Goal: Task Accomplishment & Management: Use online tool/utility

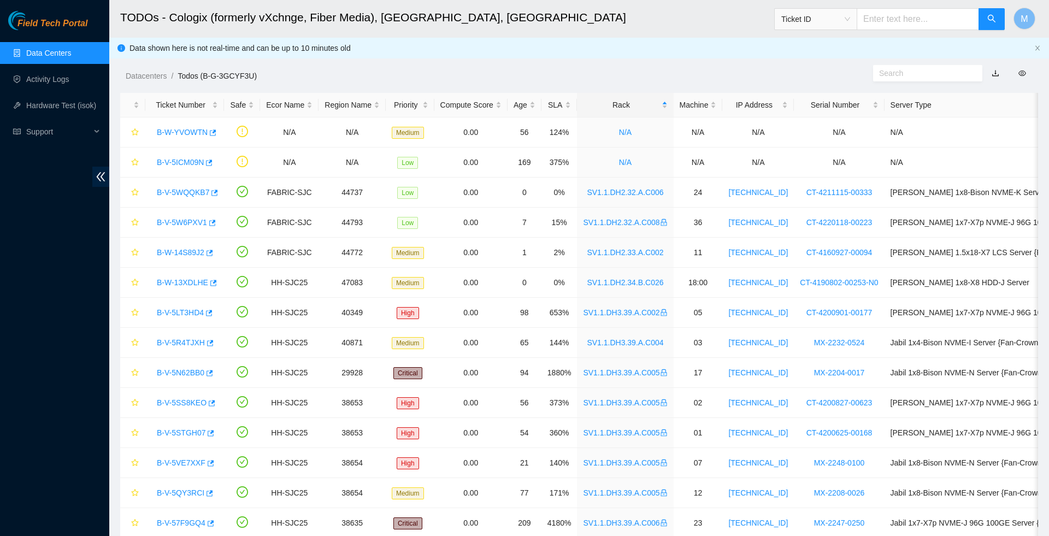
click at [42, 55] on link "Data Centers" at bounding box center [48, 53] width 45 height 9
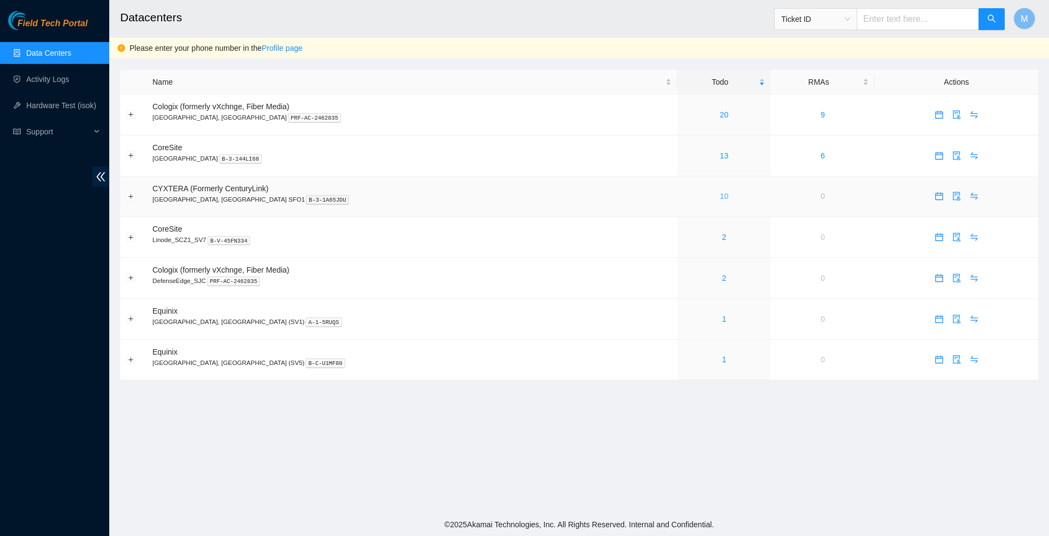
click at [720, 196] on link "10" at bounding box center [724, 196] width 9 height 9
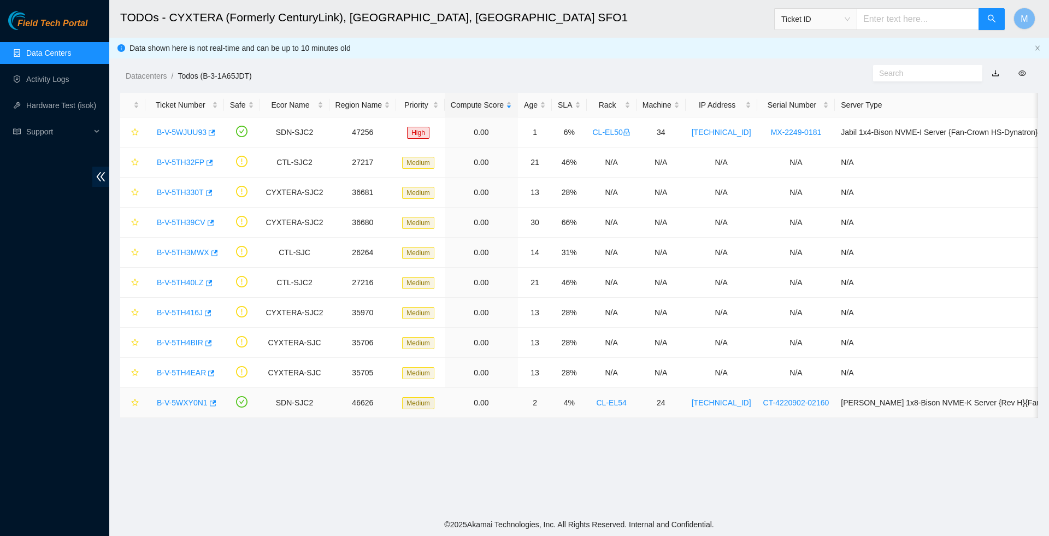
click at [186, 401] on link "B-V-5WXY0N1" at bounding box center [182, 402] width 51 height 9
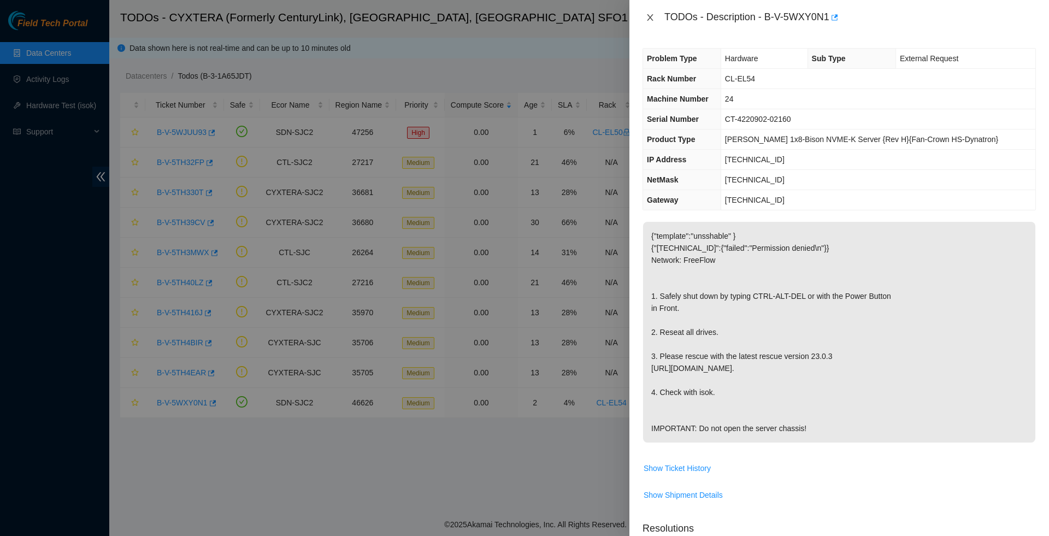
click at [651, 19] on icon "close" at bounding box center [650, 17] width 6 height 7
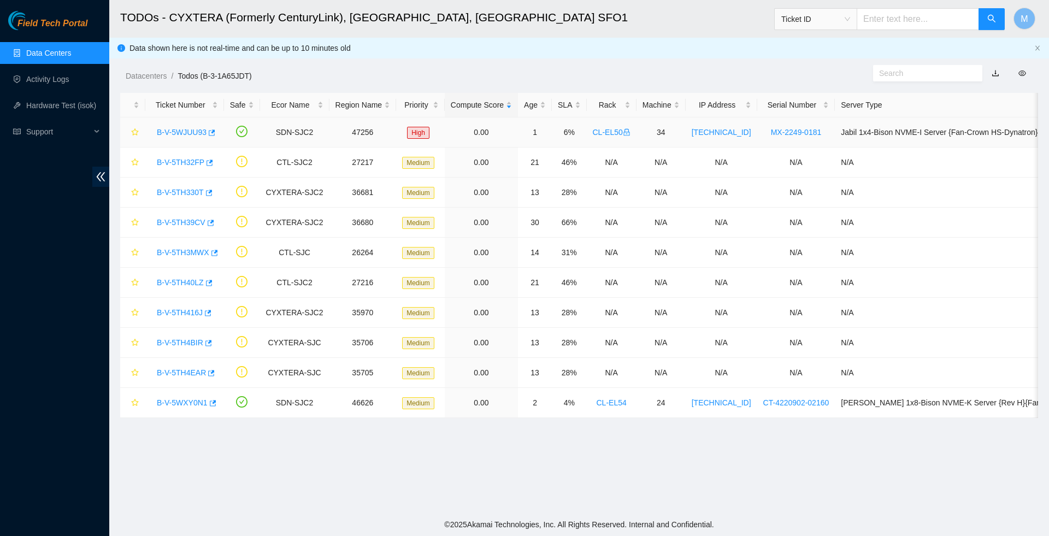
click at [176, 136] on link "B-V-5WJUU93" at bounding box center [182, 132] width 50 height 9
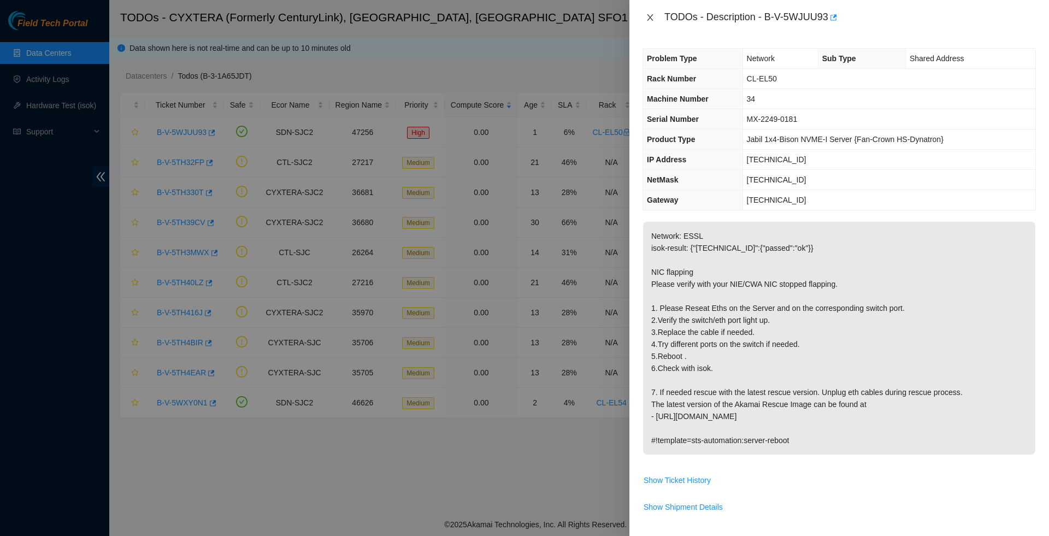
click at [648, 14] on icon "close" at bounding box center [650, 17] width 9 height 9
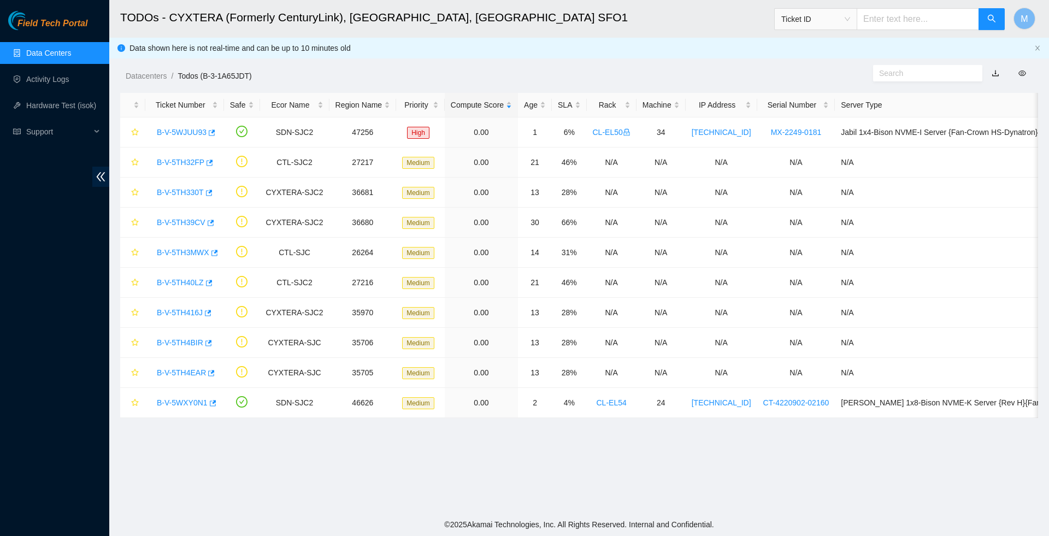
click at [44, 56] on link "Data Centers" at bounding box center [48, 53] width 45 height 9
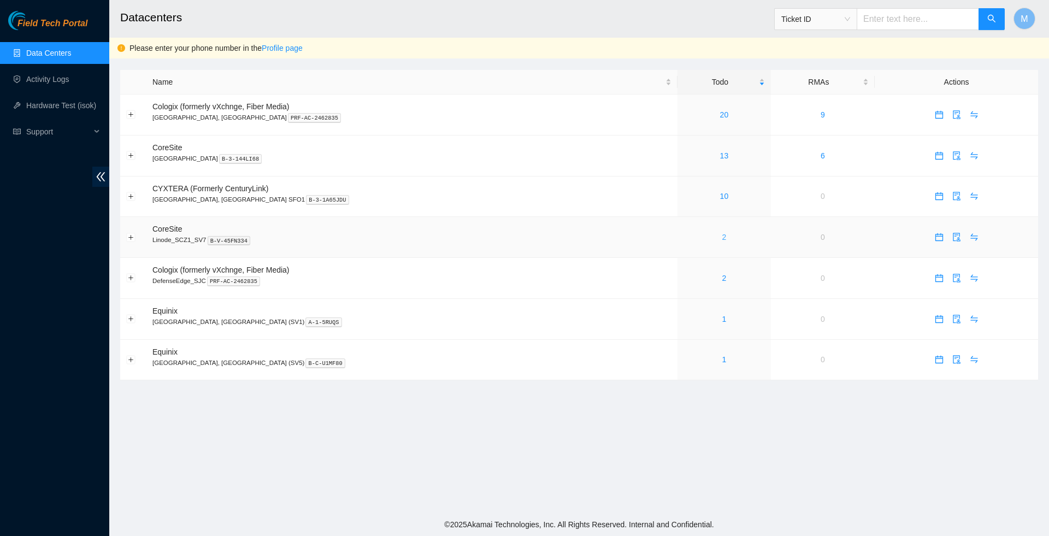
click at [722, 242] on link "2" at bounding box center [724, 237] width 4 height 9
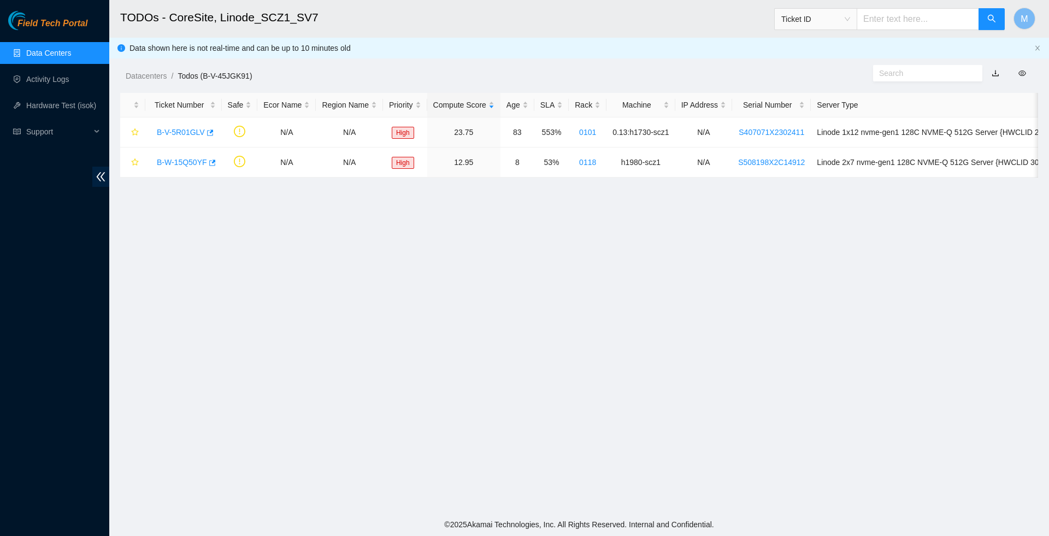
click at [42, 52] on link "Data Centers" at bounding box center [48, 53] width 45 height 9
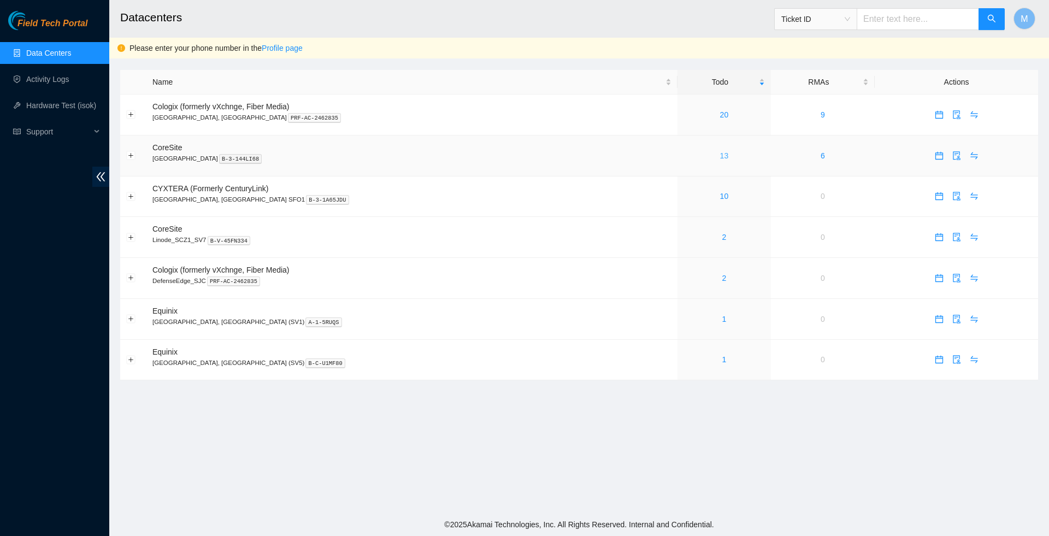
click at [720, 158] on link "13" at bounding box center [724, 155] width 9 height 9
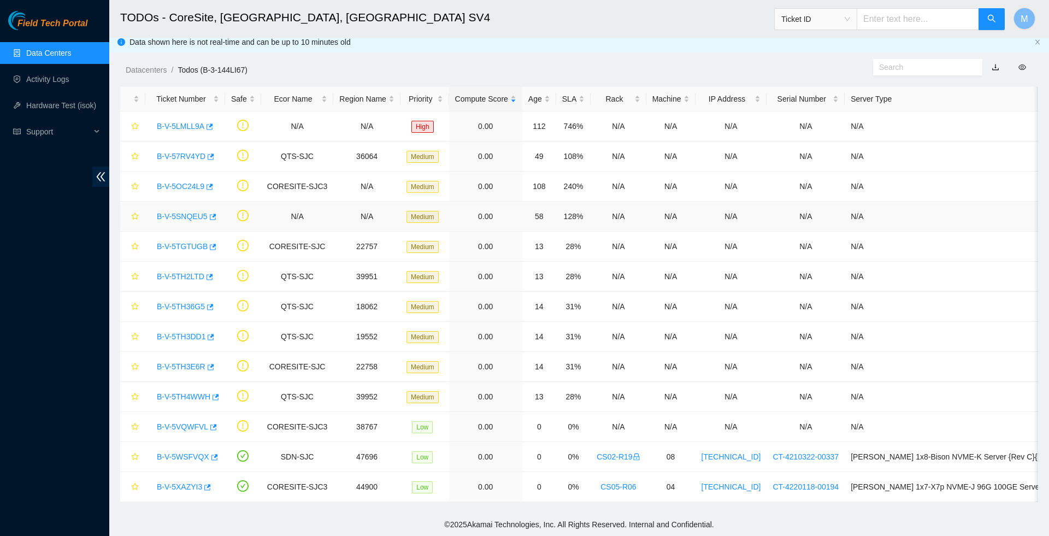
scroll to position [10, 0]
click at [213, 124] on icon "button" at bounding box center [209, 127] width 8 height 8
click at [51, 52] on link "Data Centers" at bounding box center [48, 53] width 45 height 9
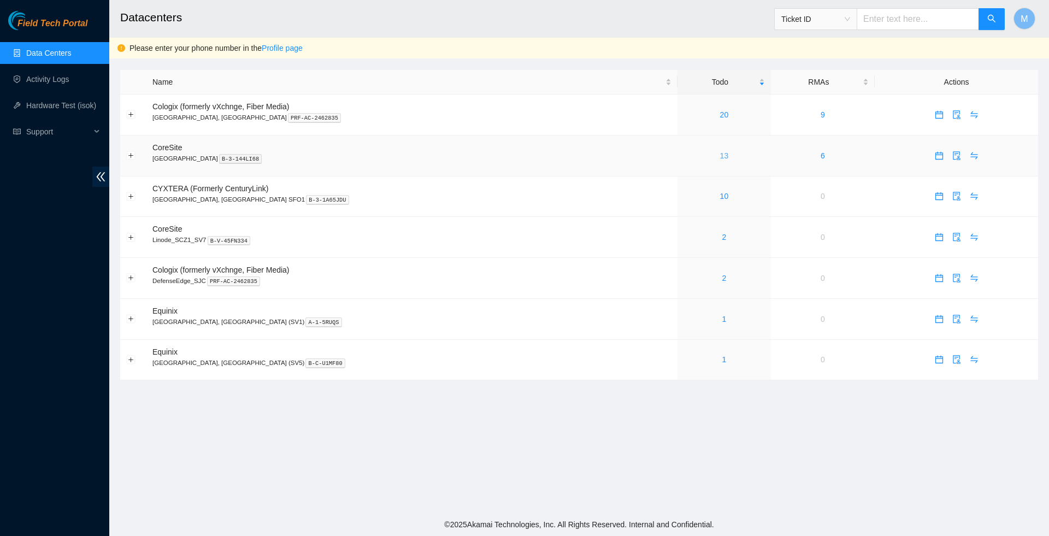
click at [720, 156] on link "13" at bounding box center [724, 155] width 9 height 9
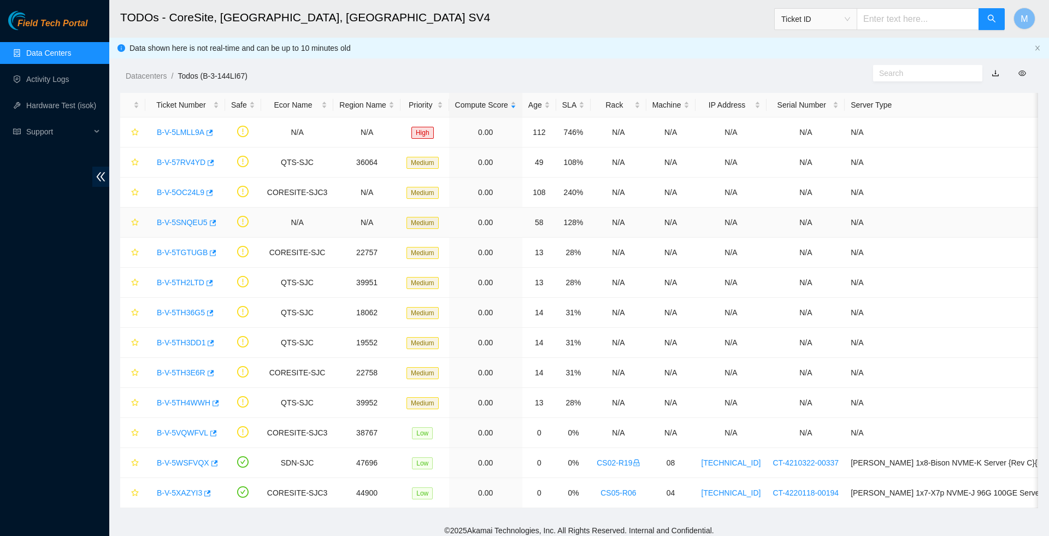
scroll to position [5, 0]
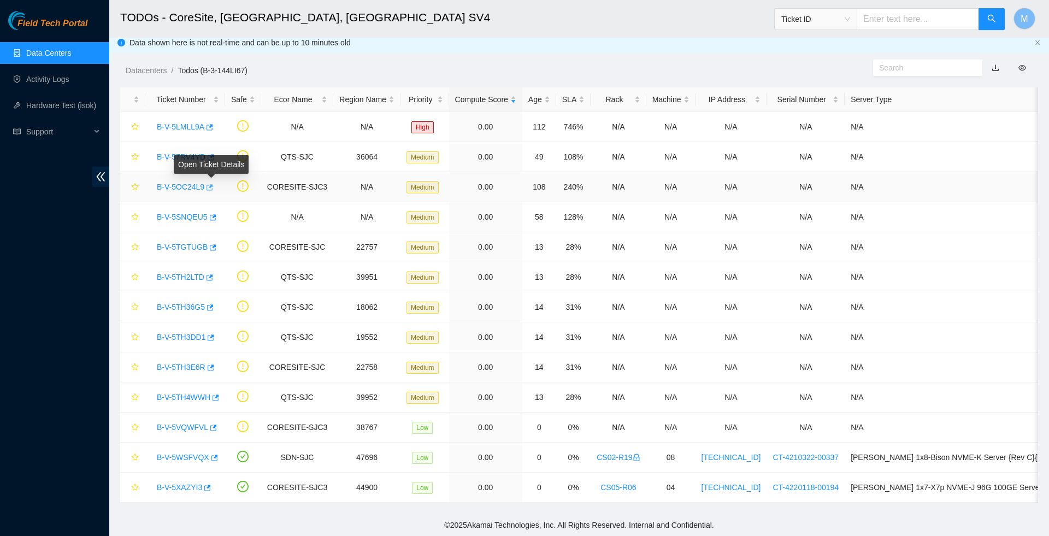
click at [213, 187] on icon "button" at bounding box center [210, 187] width 7 height 6
click at [216, 430] on icon "button" at bounding box center [213, 428] width 8 height 8
click at [48, 51] on link "Data Centers" at bounding box center [48, 53] width 45 height 9
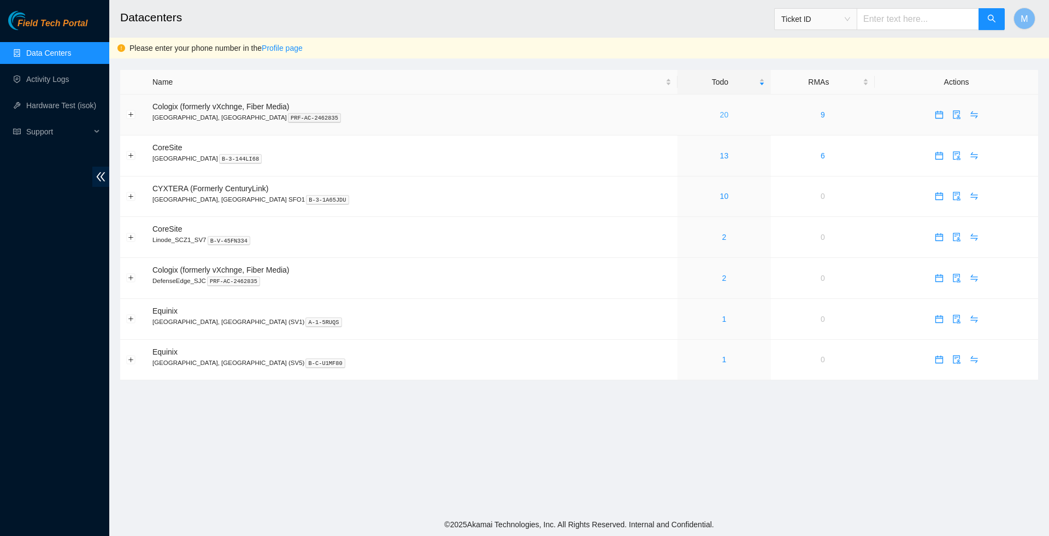
click at [720, 116] on link "20" at bounding box center [724, 114] width 9 height 9
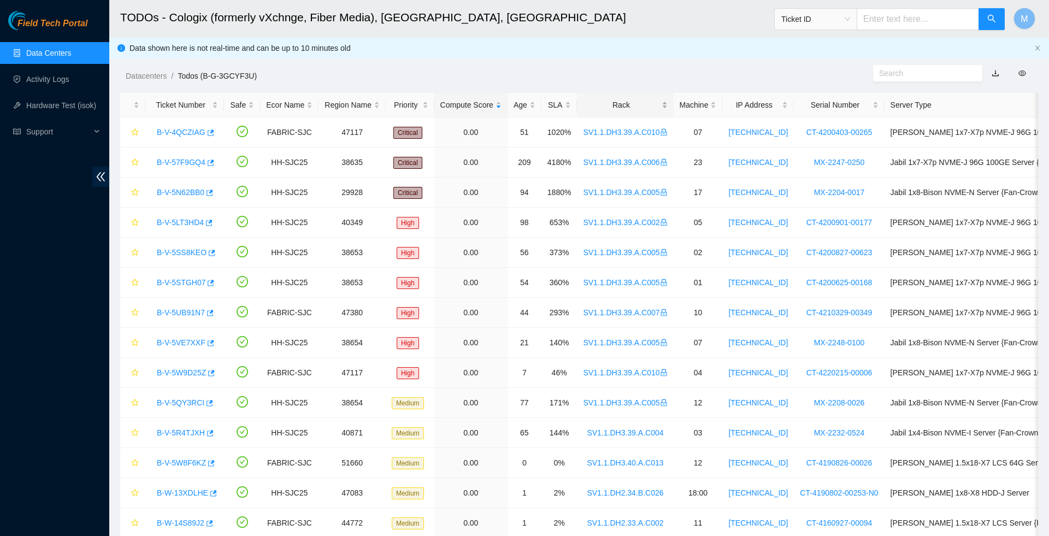
click at [641, 101] on div "Rack" at bounding box center [625, 105] width 84 height 12
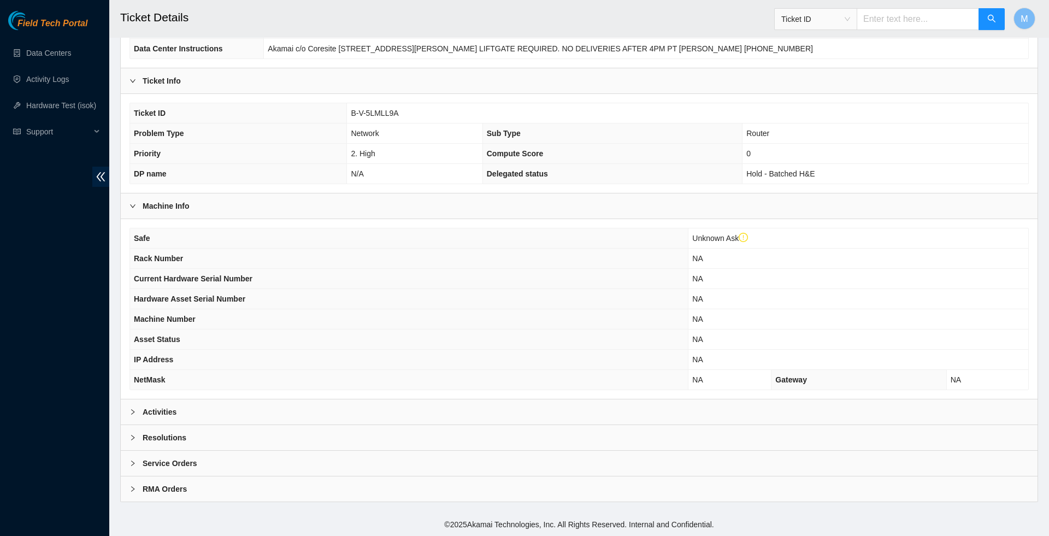
scroll to position [181, 0]
click at [134, 412] on icon "right" at bounding box center [133, 412] width 7 height 7
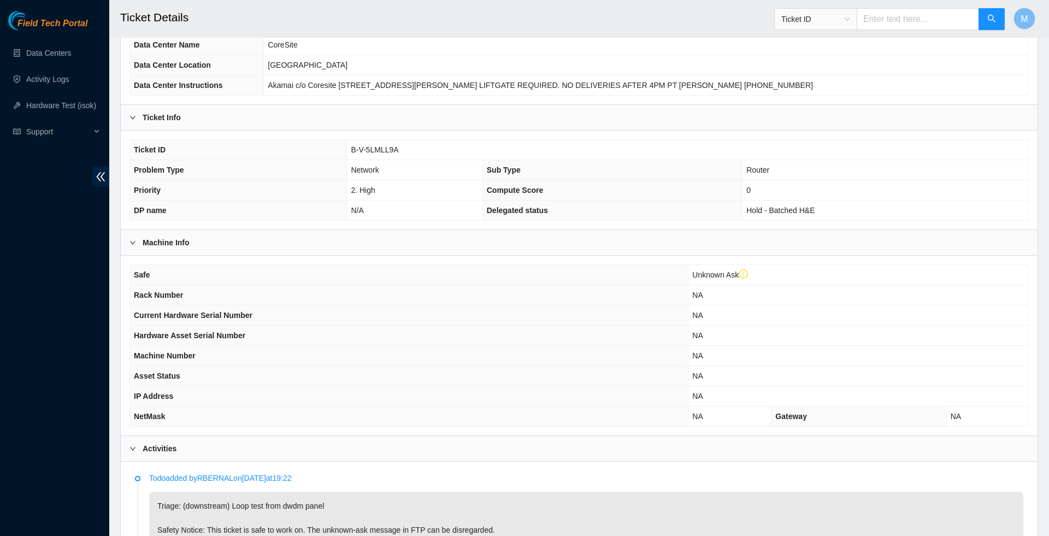
scroll to position [125, 0]
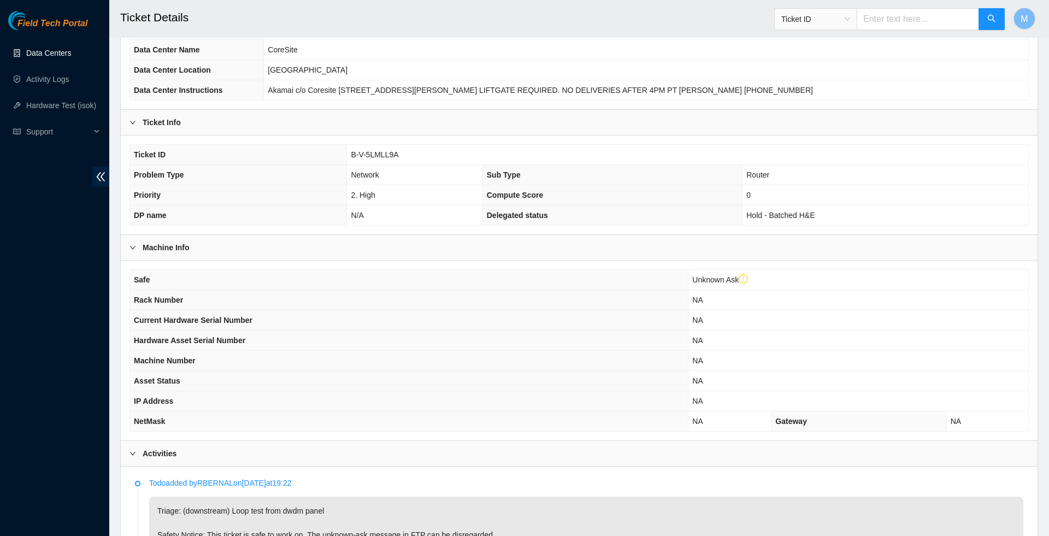
click at [47, 57] on link "Data Centers" at bounding box center [48, 53] width 45 height 9
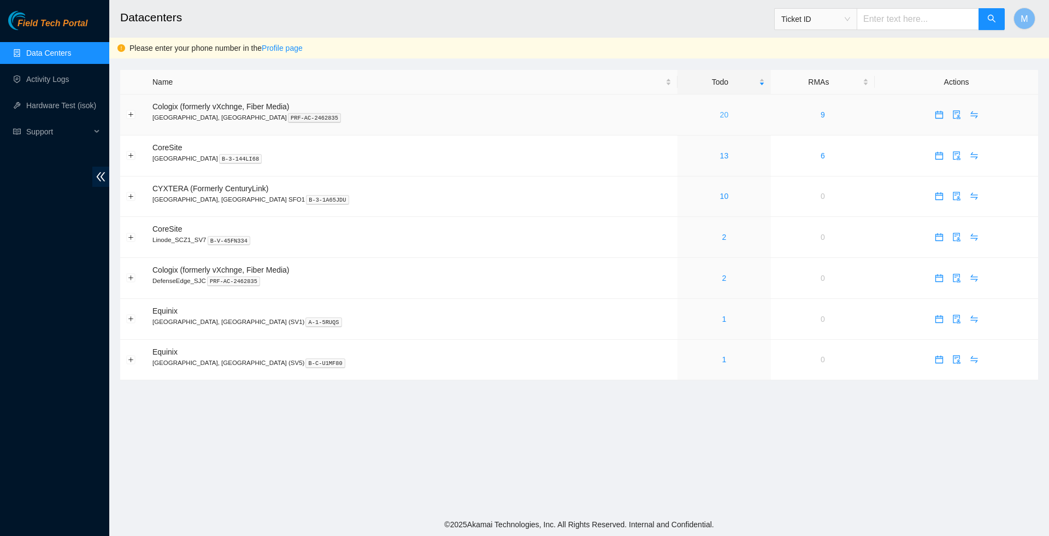
click at [720, 116] on link "20" at bounding box center [724, 114] width 9 height 9
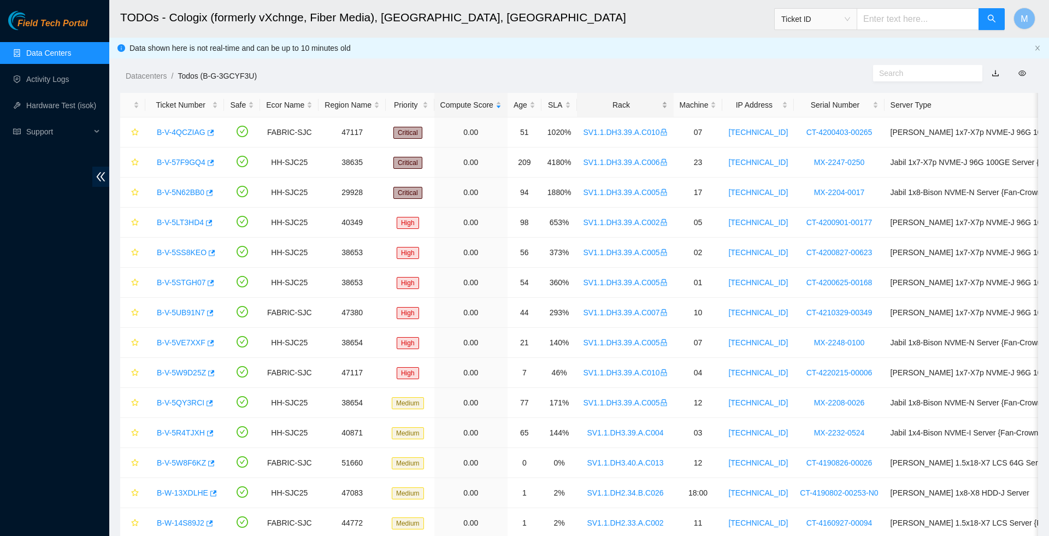
click at [636, 108] on div "Rack" at bounding box center [625, 105] width 84 height 12
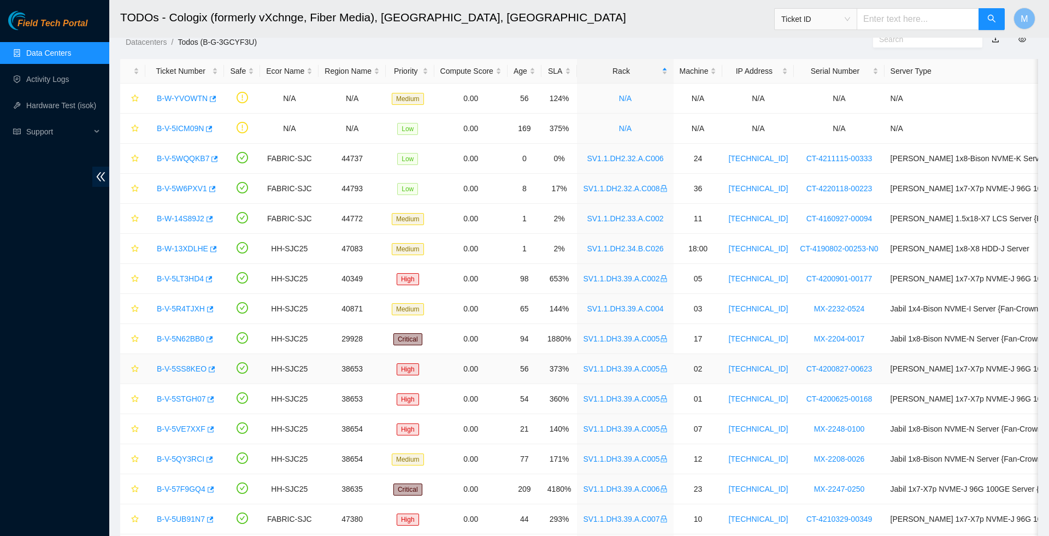
scroll to position [11, 0]
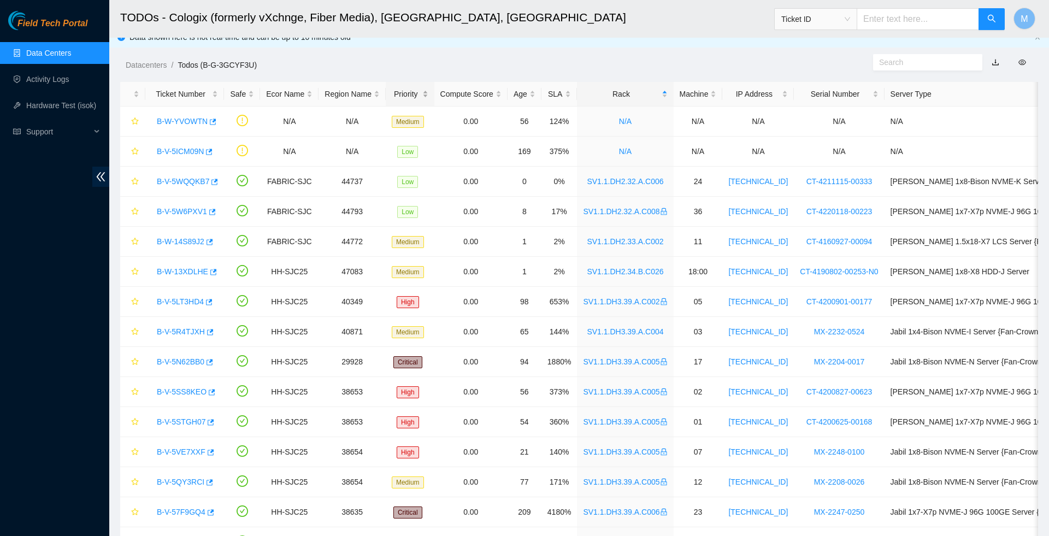
click at [422, 90] on div "Priority" at bounding box center [410, 94] width 37 height 12
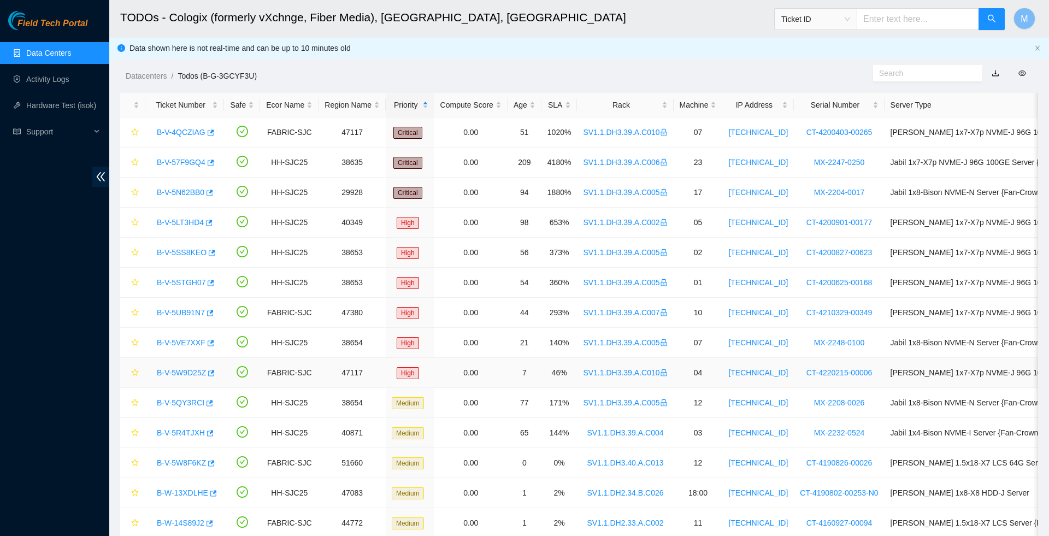
scroll to position [0, 0]
click at [44, 53] on link "Data Centers" at bounding box center [48, 53] width 45 height 9
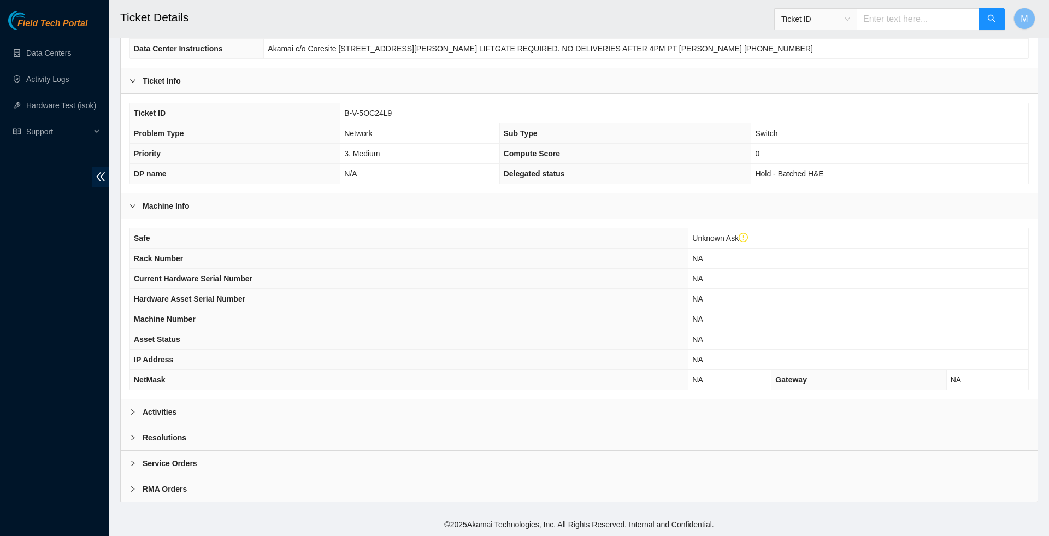
scroll to position [181, 0]
click at [131, 409] on icon "right" at bounding box center [133, 412] width 7 height 7
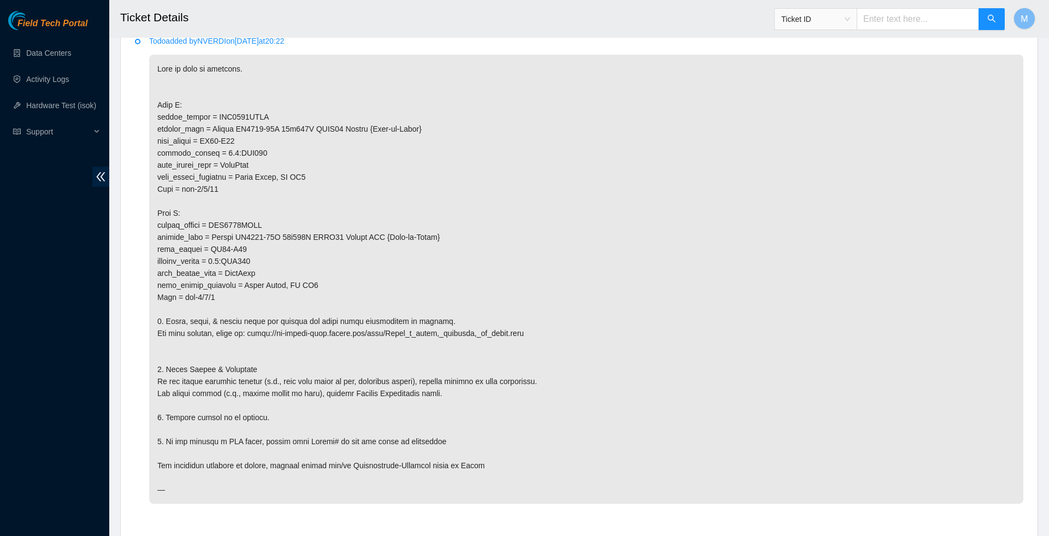
scroll to position [568, 0]
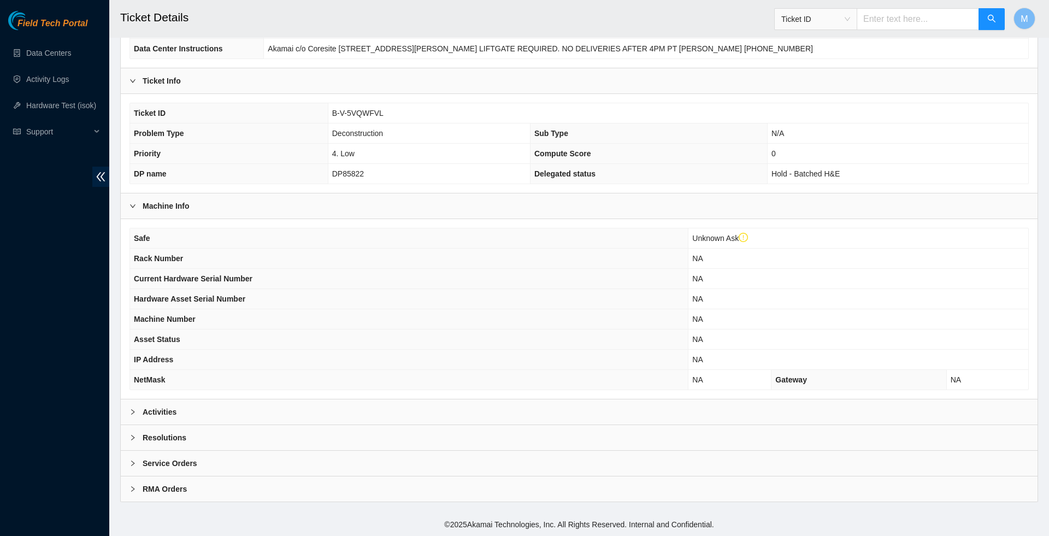
scroll to position [181, 0]
click at [130, 412] on icon "right" at bounding box center [133, 412] width 7 height 7
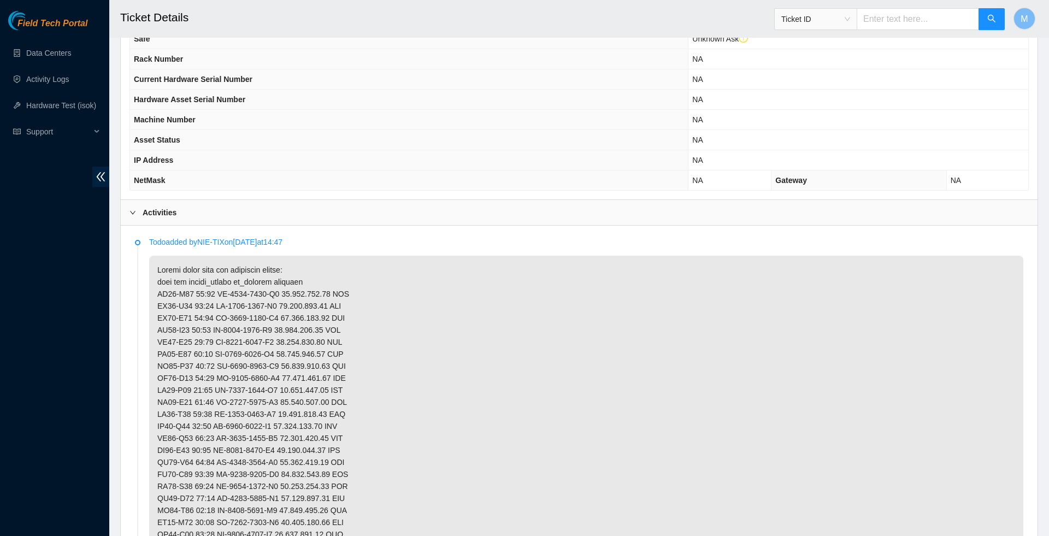
scroll to position [307, 0]
